Goal: Task Accomplishment & Management: Complete application form

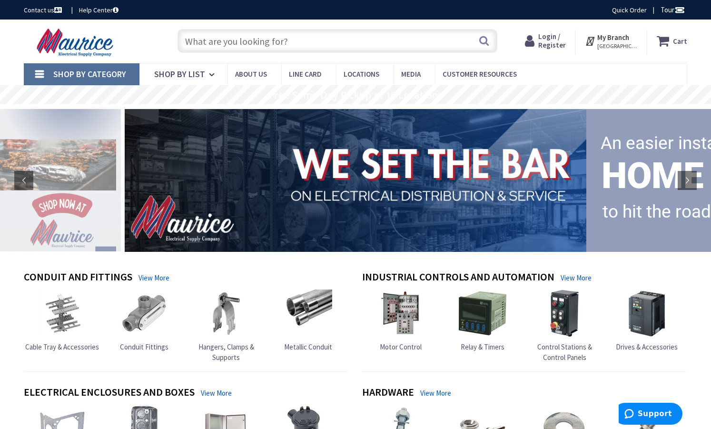
click at [542, 44] on span "Login / Register" at bounding box center [553, 41] width 28 height 18
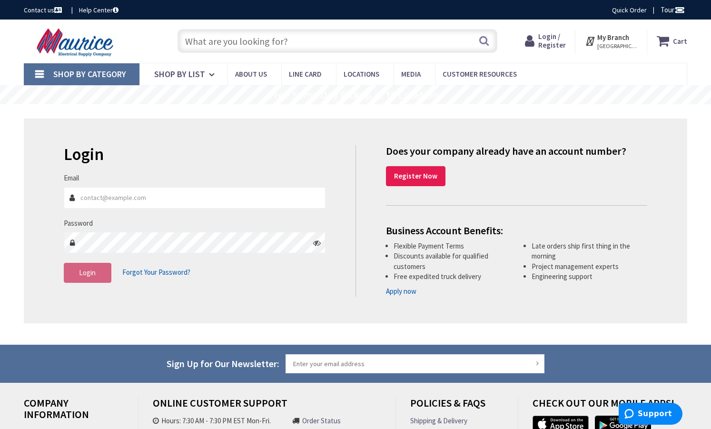
type input "manny.[PERSON_NAME]"
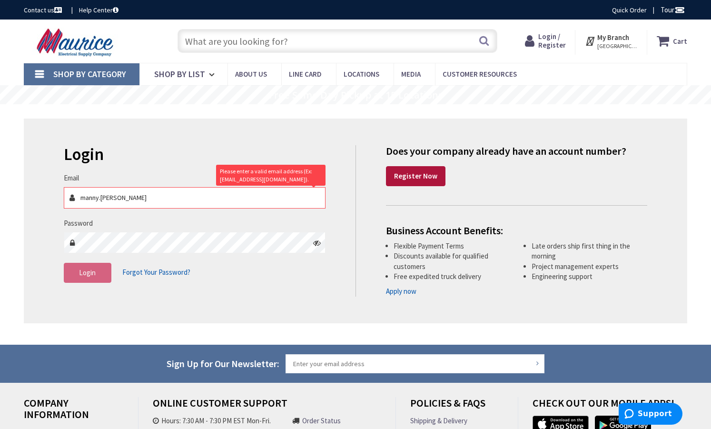
click at [417, 173] on strong "Register Now" at bounding box center [415, 175] width 43 height 9
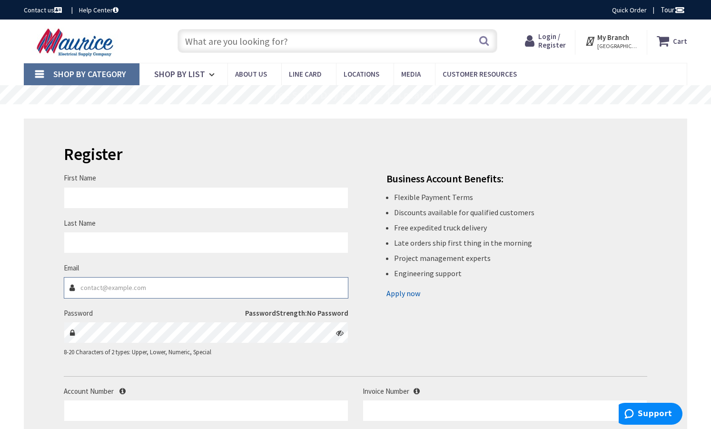
type input "manny.[PERSON_NAME]"
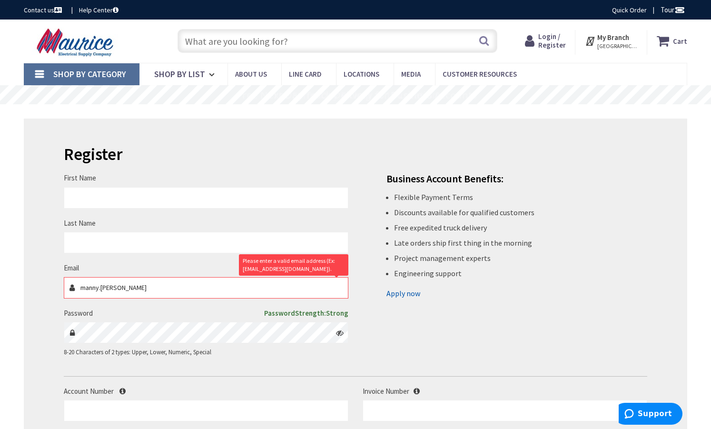
click at [402, 296] on link "Apply now" at bounding box center [404, 293] width 34 height 15
